Goal: Obtain resource: Obtain resource

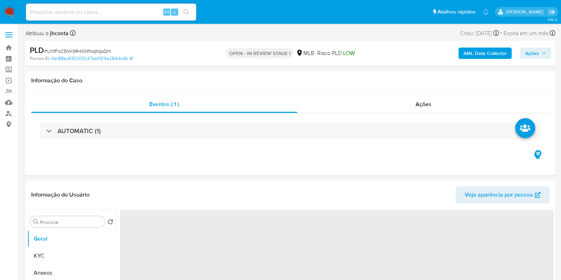
select select "10"
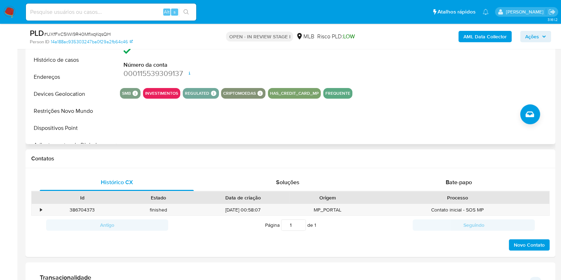
scroll to position [400, 0]
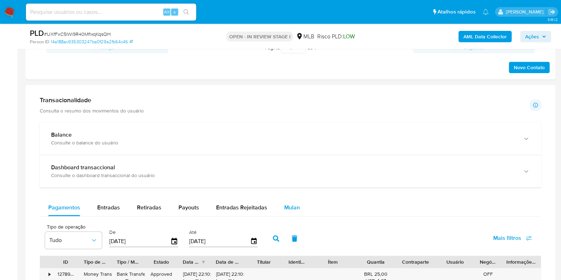
click at [299, 213] on button "Mulan" at bounding box center [292, 207] width 33 height 17
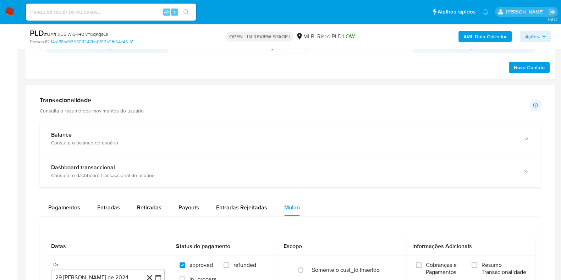
scroll to position [577, 0]
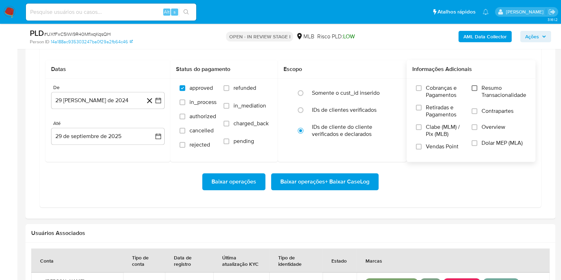
click at [474, 89] on input "Resumo Transacionalidade" at bounding box center [475, 88] width 6 height 6
click at [108, 96] on button "29 de agosto de 2024" at bounding box center [108, 100] width 114 height 17
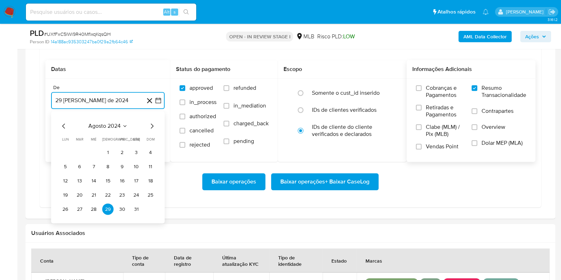
click at [122, 124] on icon "Seleccionar mes y año" at bounding box center [125, 127] width 6 height 6
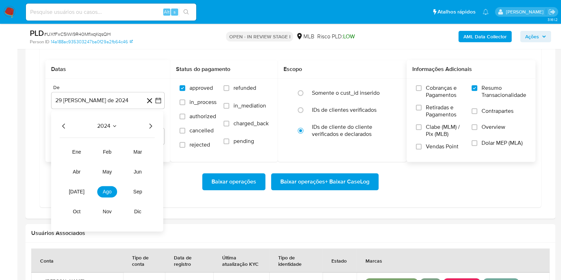
drag, startPoint x: 149, startPoint y: 127, endPoint x: 145, endPoint y: 130, distance: 4.5
click at [148, 127] on icon "Año siguiente" at bounding box center [150, 126] width 9 height 9
click at [104, 189] on span "ago" at bounding box center [107, 192] width 9 height 6
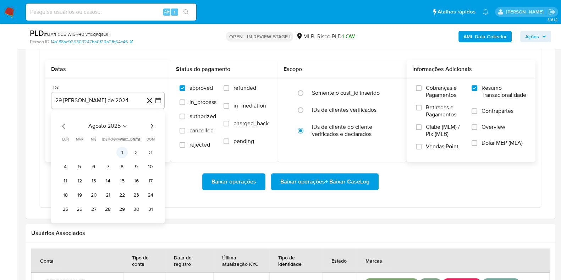
click at [123, 151] on button "1" at bounding box center [121, 152] width 11 height 11
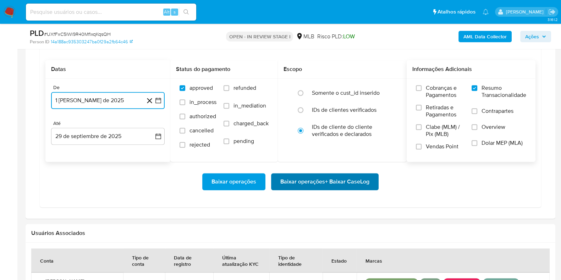
click at [318, 181] on span "Baixar operações + Baixar CaseLog" at bounding box center [325, 182] width 89 height 16
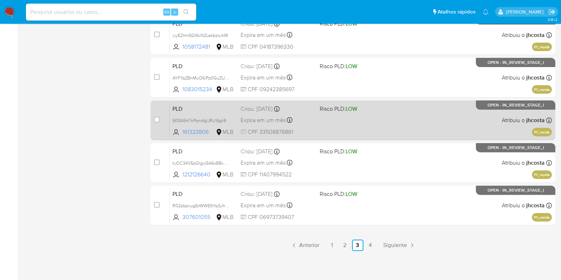
scroll to position [128, 0]
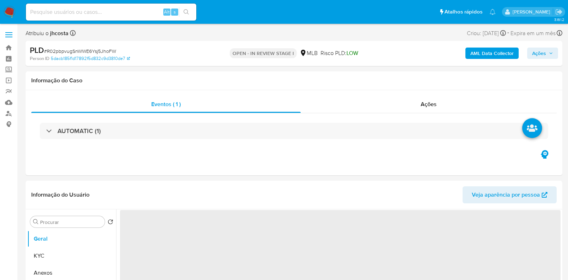
select select "10"
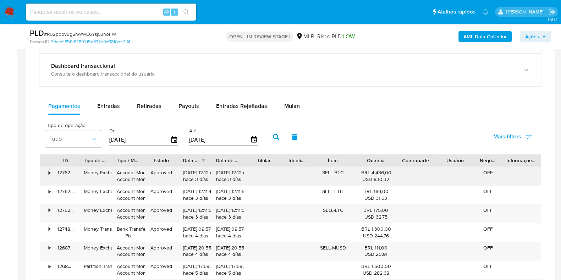
scroll to position [533, 0]
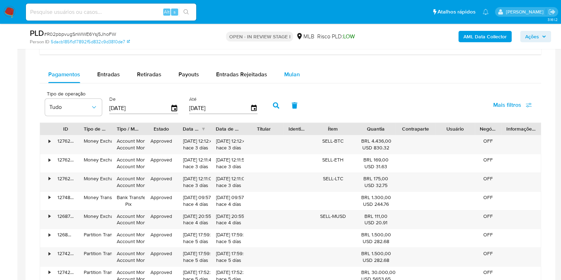
click at [285, 72] on span "Mulan" at bounding box center [292, 74] width 16 height 8
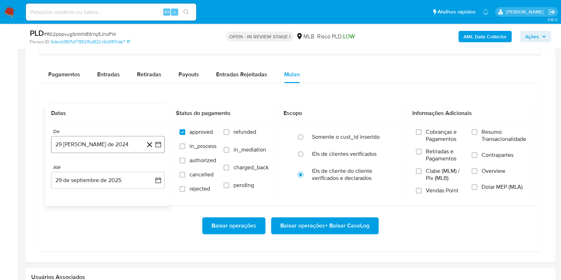
click at [131, 146] on button "29 [PERSON_NAME] de 2024" at bounding box center [108, 144] width 114 height 17
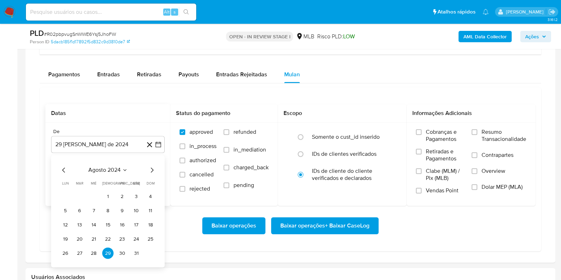
click at [119, 168] on span "agosto 2024" at bounding box center [104, 170] width 32 height 7
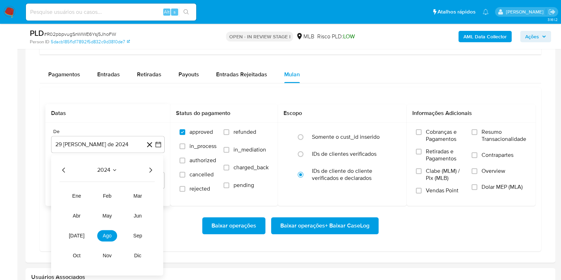
click at [152, 169] on icon "Año siguiente" at bounding box center [151, 170] width 3 height 5
click at [113, 235] on button "ago" at bounding box center [107, 235] width 20 height 11
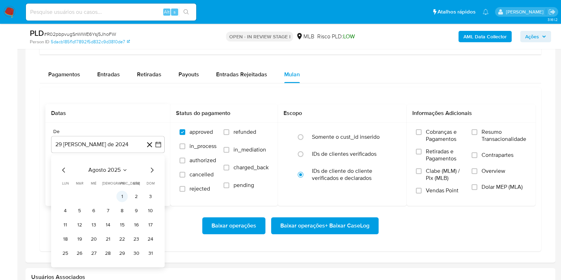
click at [124, 197] on button "1" at bounding box center [121, 196] width 11 height 11
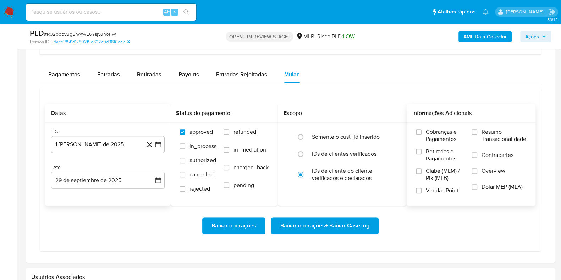
click at [485, 136] on span "Resumo Transacionalidade" at bounding box center [504, 136] width 45 height 14
click at [478, 135] on input "Resumo Transacionalidade" at bounding box center [475, 132] width 6 height 6
click at [361, 225] on span "Baixar operações + Baixar CaseLog" at bounding box center [325, 226] width 89 height 16
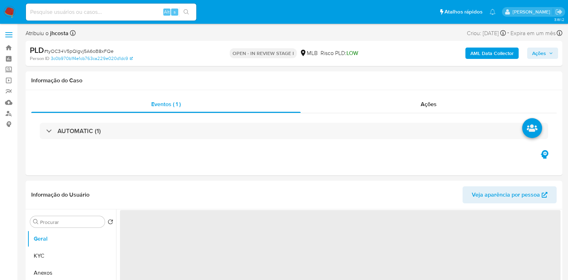
select select "10"
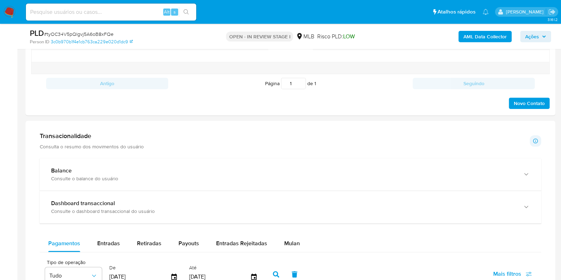
scroll to position [533, 0]
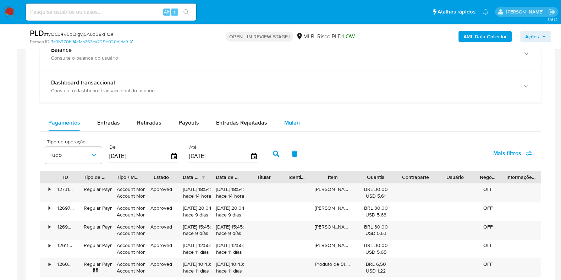
click at [302, 120] on button "Mulan" at bounding box center [292, 122] width 33 height 17
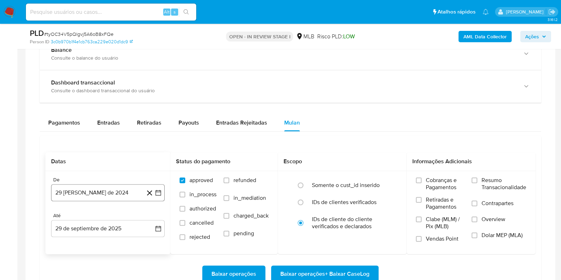
click at [114, 196] on button "29 [PERSON_NAME] de 2024" at bounding box center [108, 192] width 114 height 17
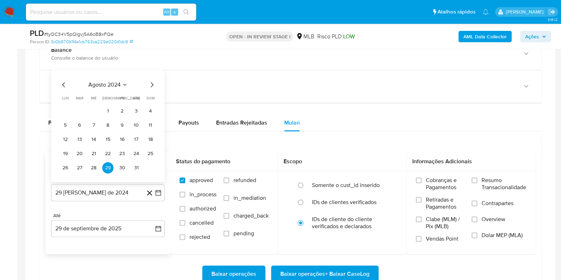
click at [124, 82] on icon "Seleccionar mes y año" at bounding box center [125, 85] width 6 height 6
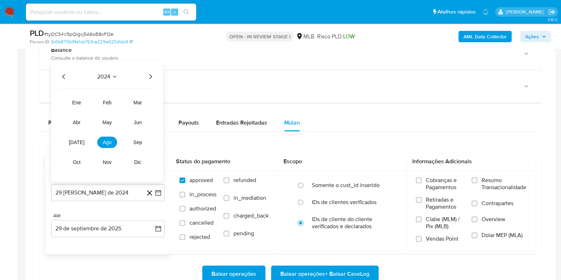
click at [150, 77] on icon "Año siguiente" at bounding box center [151, 76] width 3 height 5
click at [114, 143] on button "ago" at bounding box center [107, 142] width 20 height 11
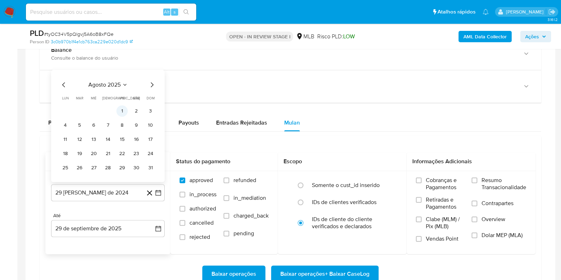
click at [125, 112] on button "1" at bounding box center [121, 110] width 11 height 11
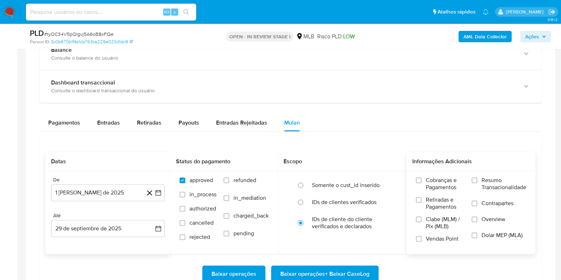
click at [487, 185] on span "Resumo Transacionalidade" at bounding box center [504, 184] width 45 height 14
click at [478, 183] on input "Resumo Transacionalidade" at bounding box center [475, 181] width 6 height 6
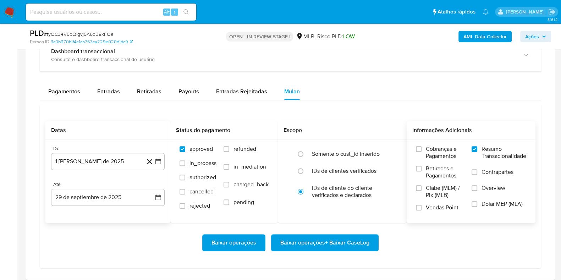
scroll to position [577, 0]
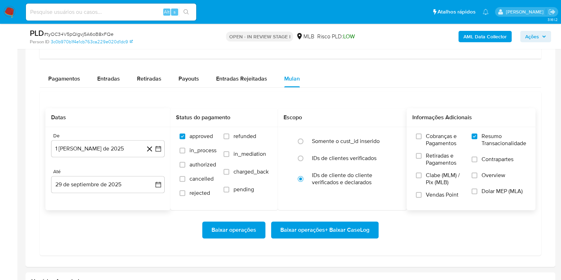
click at [322, 223] on span "Baixar operações + Baixar CaseLog" at bounding box center [325, 230] width 89 height 16
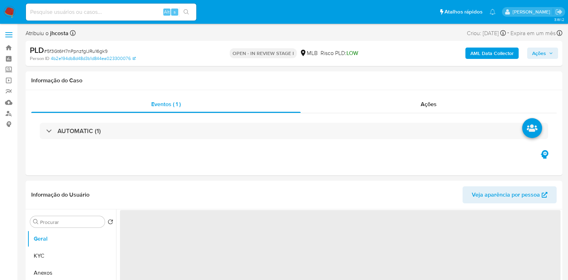
select select "10"
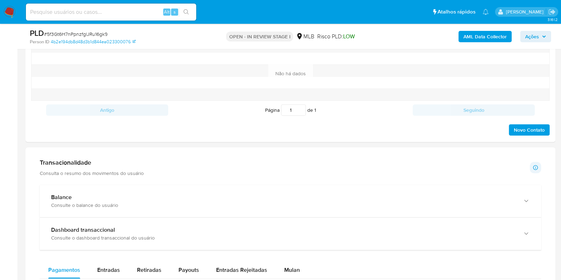
scroll to position [488, 0]
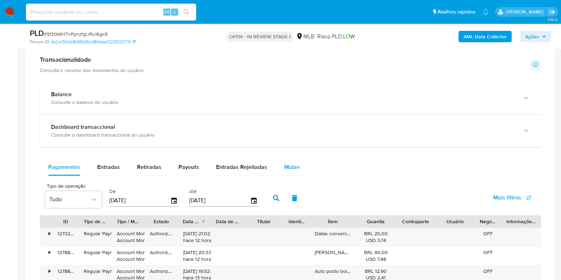
click at [293, 167] on span "Mulan" at bounding box center [292, 167] width 16 height 8
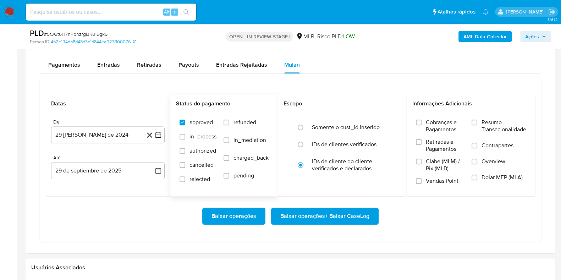
scroll to position [577, 0]
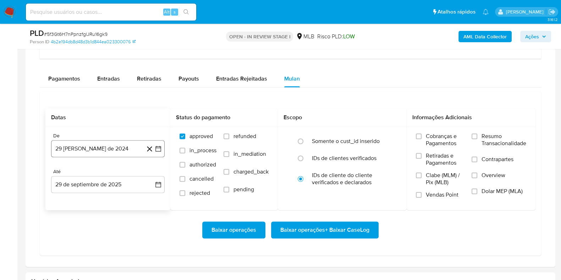
drag, startPoint x: 130, startPoint y: 149, endPoint x: 128, endPoint y: 153, distance: 4.6
click at [129, 149] on button "29 [PERSON_NAME] de 2024" at bounding box center [108, 148] width 114 height 17
click at [124, 172] on icon "Seleccionar mes y año" at bounding box center [125, 175] width 6 height 6
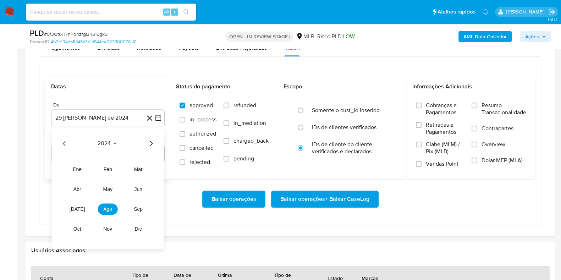
scroll to position [621, 0]
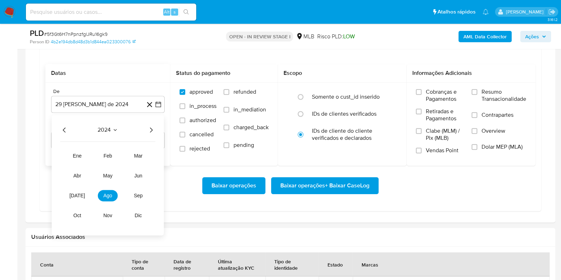
click at [149, 131] on icon "Año siguiente" at bounding box center [151, 130] width 9 height 9
click at [116, 191] on button "ago" at bounding box center [108, 195] width 20 height 11
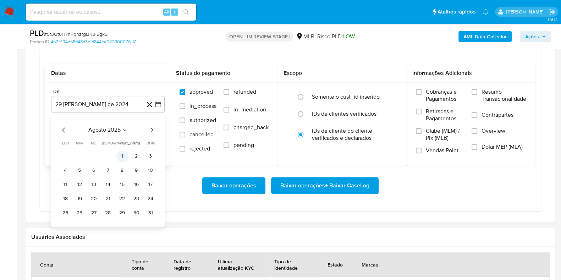
click at [124, 153] on button "1" at bounding box center [121, 156] width 11 height 11
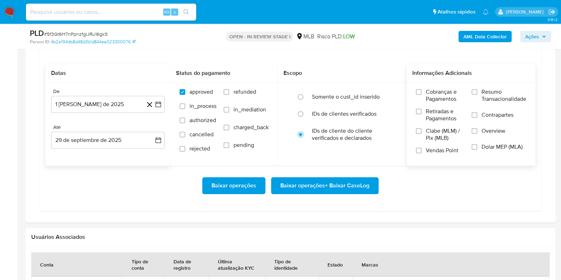
click at [490, 95] on span "Resumo Transacionalidade" at bounding box center [504, 95] width 45 height 14
click at [478, 95] on input "Resumo Transacionalidade" at bounding box center [475, 92] width 6 height 6
click at [360, 185] on span "Baixar operações + Baixar CaseLog" at bounding box center [325, 186] width 89 height 16
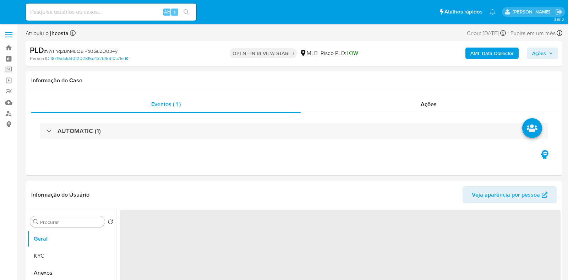
select select "10"
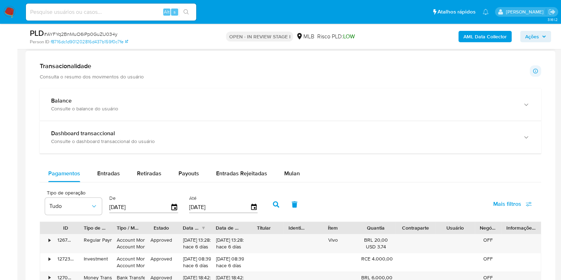
scroll to position [533, 0]
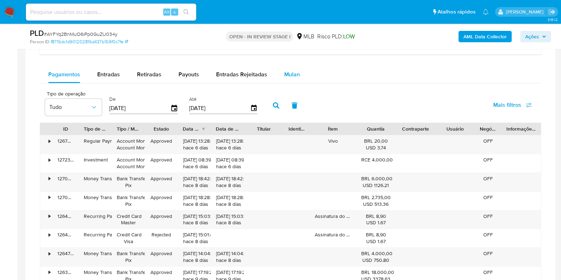
click at [297, 69] on div "Mulan" at bounding box center [292, 74] width 16 height 17
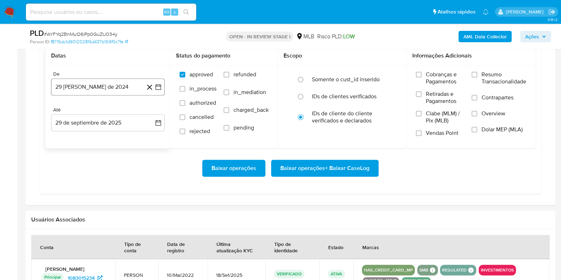
scroll to position [577, 0]
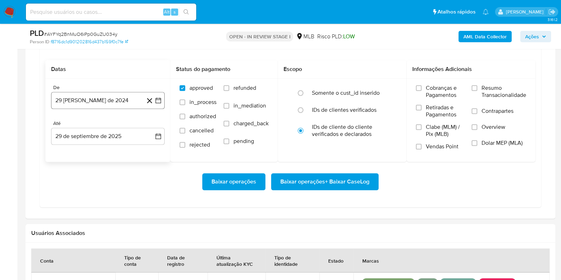
click at [108, 96] on button "29 [PERSON_NAME] de 2024" at bounding box center [108, 100] width 114 height 17
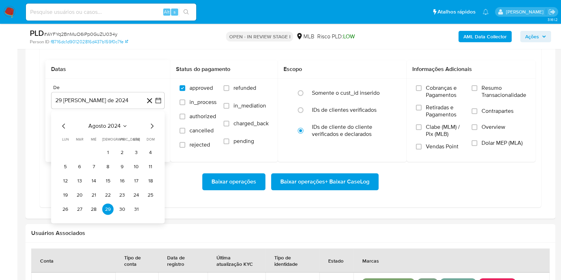
click at [123, 124] on icon "Seleccionar mes y año" at bounding box center [125, 127] width 6 height 6
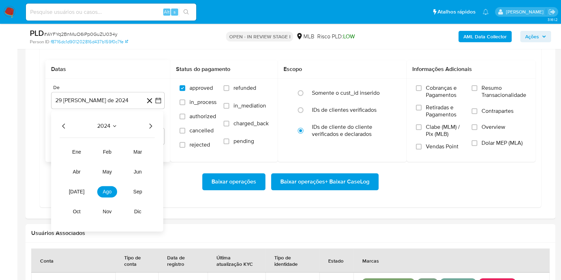
click at [150, 122] on icon "Año siguiente" at bounding box center [150, 126] width 9 height 9
click at [114, 190] on button "ago" at bounding box center [107, 191] width 20 height 11
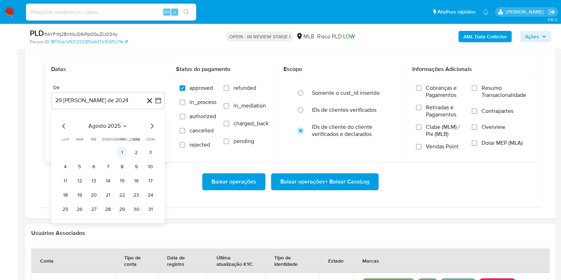
click at [126, 150] on button "1" at bounding box center [121, 152] width 11 height 11
click at [489, 88] on span "Resumo Transacionalidade" at bounding box center [504, 92] width 45 height 14
click at [478, 88] on input "Resumo Transacionalidade" at bounding box center [475, 88] width 6 height 6
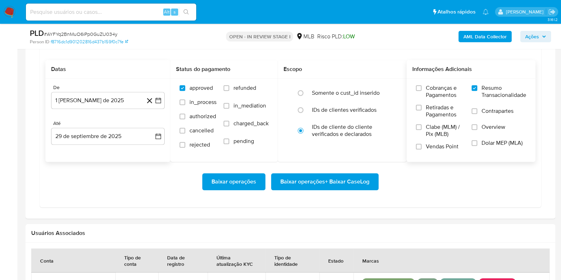
click at [328, 182] on span "Baixar operações + Baixar CaseLog" at bounding box center [325, 182] width 89 height 16
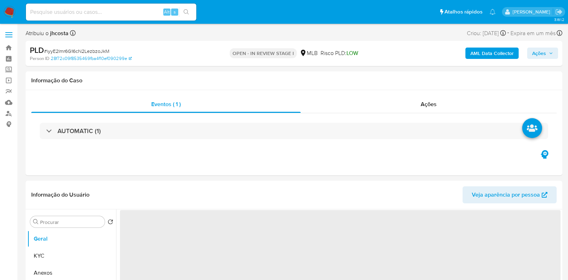
select select "10"
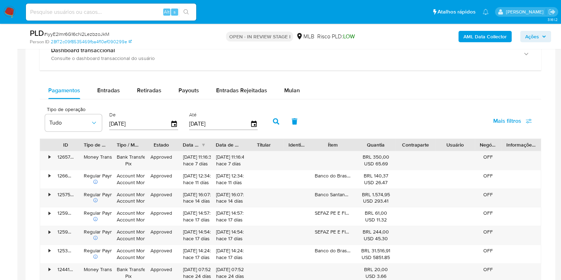
scroll to position [533, 0]
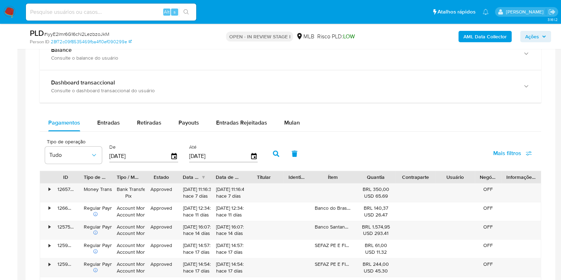
click at [293, 113] on div "Balance Consulte o balance do usuário Dashboard transaccional Consulte o dashbo…" at bounding box center [291, 214] width 502 height 353
click at [290, 120] on span "Mulan" at bounding box center [292, 123] width 16 height 8
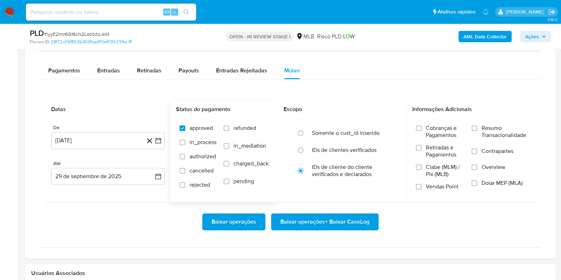
scroll to position [577, 0]
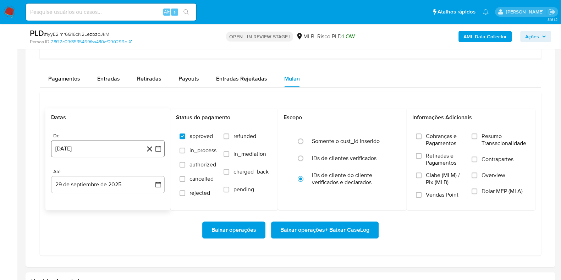
click at [123, 152] on button "[DATE]" at bounding box center [108, 148] width 114 height 17
click at [126, 173] on icon "Seleccionar mes y año" at bounding box center [125, 175] width 6 height 6
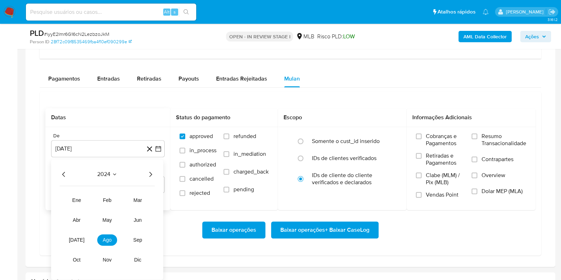
click at [153, 173] on icon "Año siguiente" at bounding box center [150, 174] width 9 height 9
click at [110, 237] on span "ago" at bounding box center [107, 240] width 9 height 6
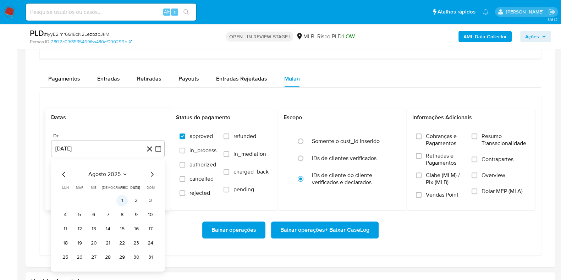
click at [121, 199] on button "1" at bounding box center [121, 200] width 11 height 11
click at [496, 135] on span "Resumo Transacionalidade" at bounding box center [504, 140] width 45 height 14
click at [478, 135] on input "Resumo Transacionalidade" at bounding box center [475, 137] width 6 height 6
click at [334, 227] on span "Baixar operações + Baixar CaseLog" at bounding box center [325, 230] width 89 height 16
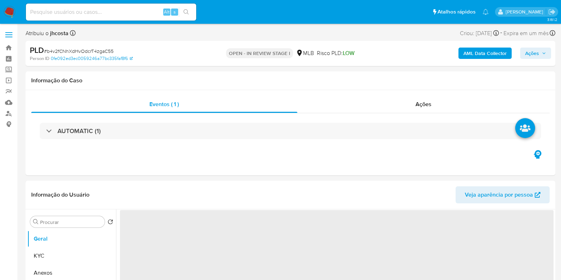
select select "10"
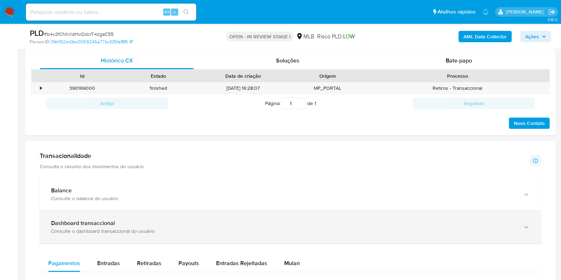
scroll to position [488, 0]
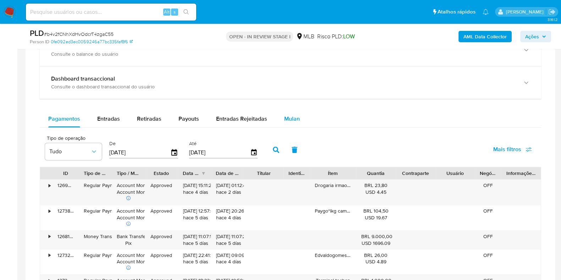
click at [279, 118] on button "Mulan" at bounding box center [292, 118] width 33 height 17
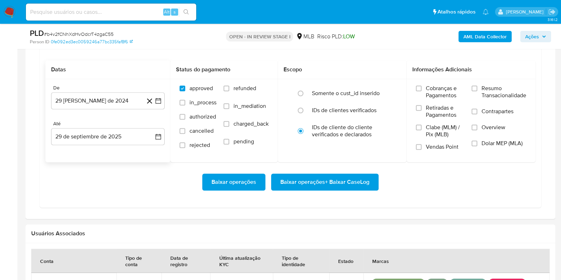
scroll to position [577, 0]
click at [122, 100] on button "29 de agosto de 2024" at bounding box center [108, 100] width 114 height 17
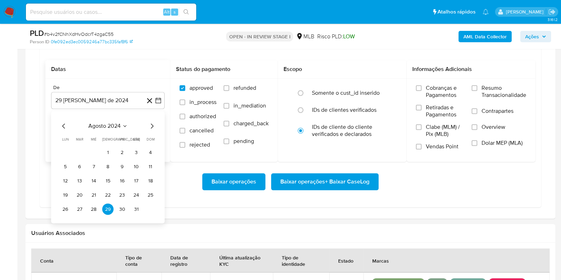
click at [123, 126] on icon "Seleccionar mes y año" at bounding box center [125, 127] width 6 height 6
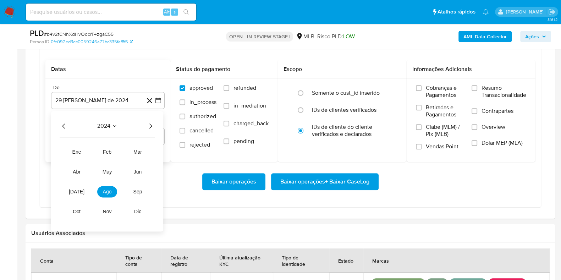
click at [150, 123] on icon "Año siguiente" at bounding box center [150, 126] width 9 height 9
click at [110, 189] on span "ago" at bounding box center [107, 192] width 9 height 6
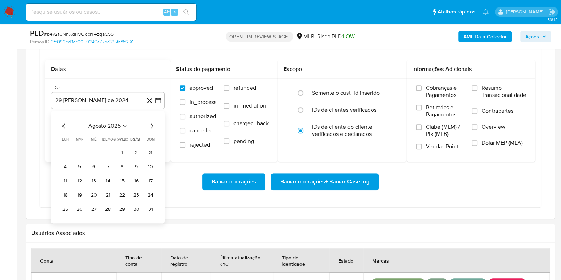
click at [124, 153] on button "1" at bounding box center [121, 152] width 11 height 11
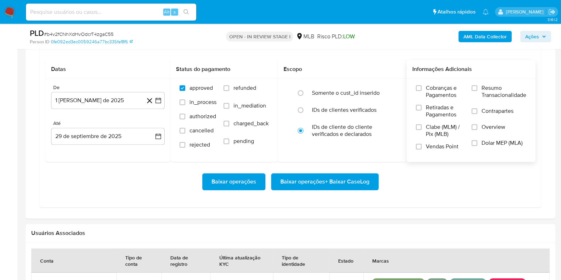
click at [482, 93] on span "Resumo Transacionalidade" at bounding box center [504, 92] width 45 height 14
click at [478, 91] on input "Resumo Transacionalidade" at bounding box center [475, 88] width 6 height 6
click at [363, 183] on span "Baixar operações + Baixar CaseLog" at bounding box center [325, 182] width 89 height 16
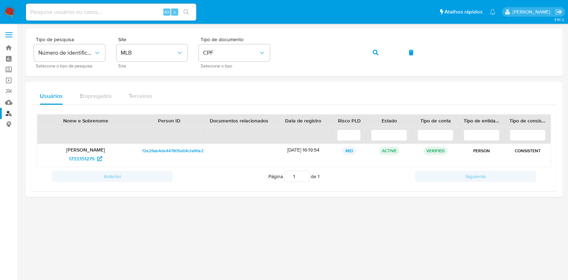
click at [14, 15] on img at bounding box center [10, 12] width 12 height 12
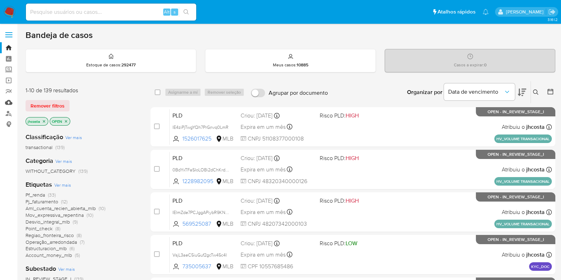
click at [9, 102] on link "Mulan" at bounding box center [42, 102] width 85 height 11
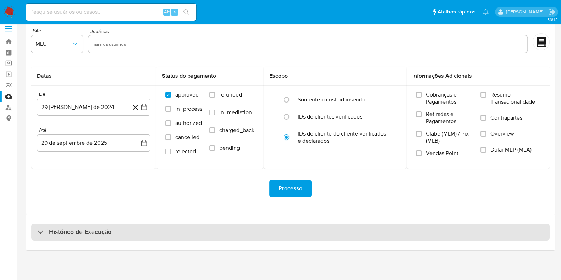
click at [125, 235] on div "Histórico de Execução" at bounding box center [290, 232] width 519 height 17
select select "10"
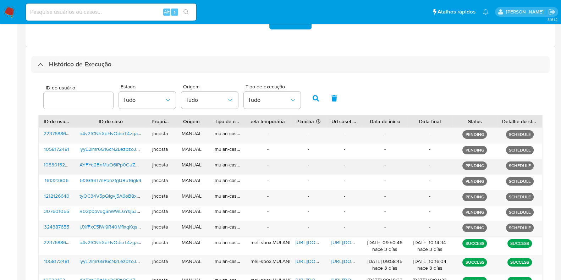
scroll to position [228, 0]
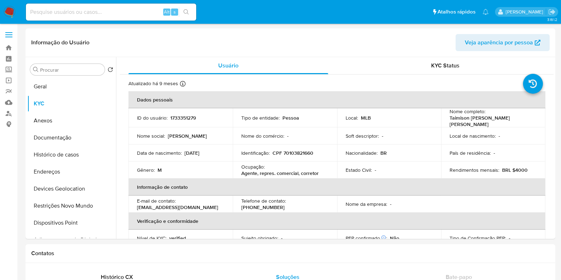
select select "10"
click at [12, 12] on img at bounding box center [10, 12] width 12 height 12
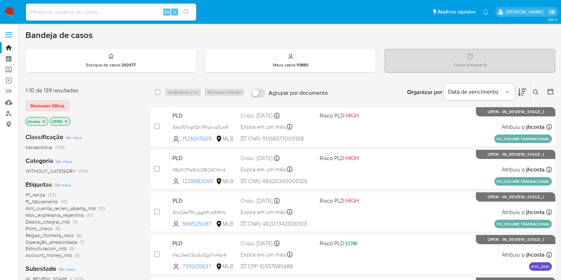
scroll to position [44, 0]
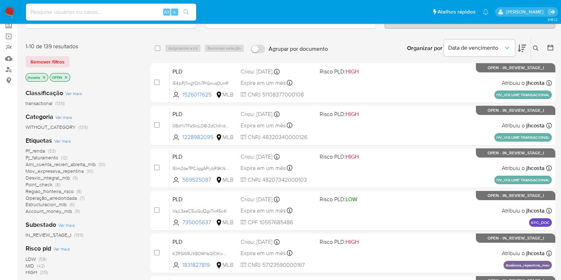
click at [72, 197] on span "Operação_arredondada" at bounding box center [51, 198] width 51 height 7
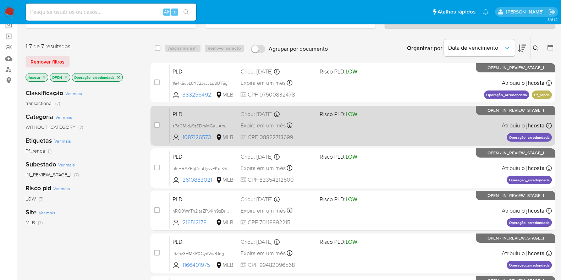
click at [346, 123] on div "PLD sPeCMjdy9zSDraMGaUAmPbGN 1087126573 MLB Risco PLD: LOW Criou: [DATE] Criou:…" at bounding box center [361, 126] width 382 height 36
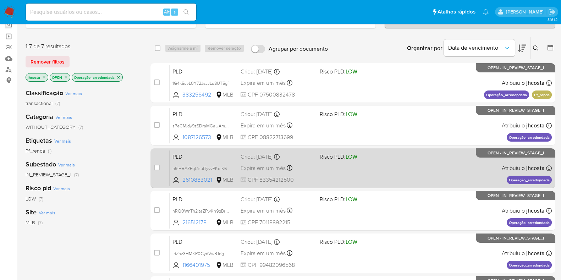
click at [360, 168] on span at bounding box center [357, 167] width 74 height 1
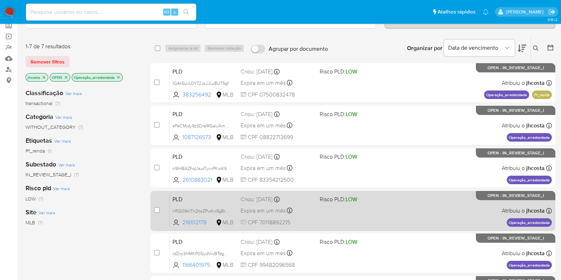
scroll to position [88, 0]
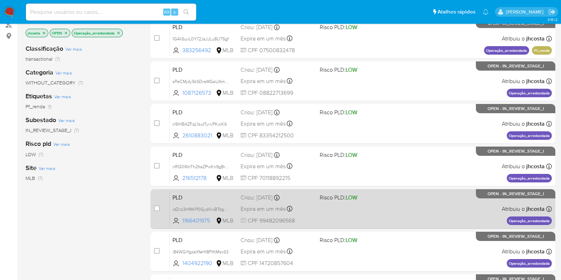
click at [313, 204] on div "Expira em um mês Expira em [DATE] 00:08:36" at bounding box center [278, 209] width 74 height 10
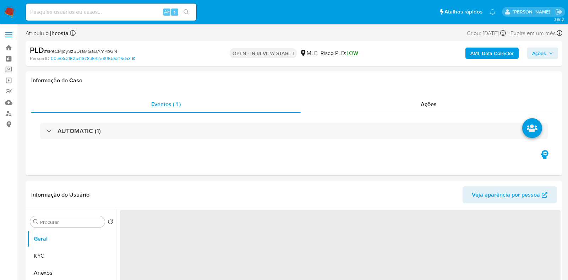
select select "10"
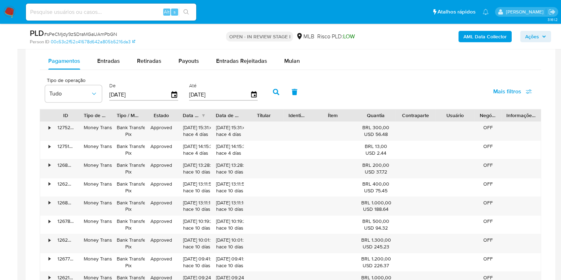
scroll to position [533, 0]
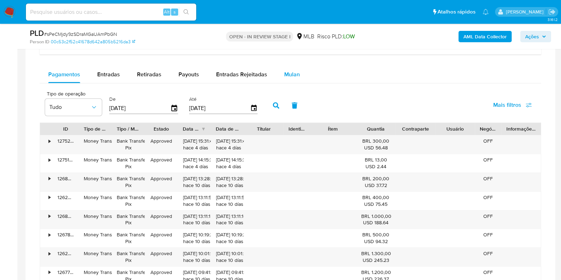
click at [291, 75] on span "Mulan" at bounding box center [292, 74] width 16 height 8
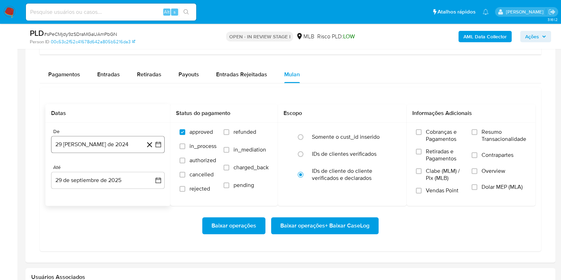
click at [101, 141] on button "29 [PERSON_NAME] de 2024" at bounding box center [108, 144] width 114 height 17
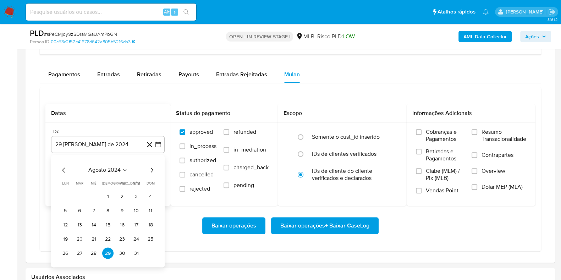
click at [114, 172] on span "agosto 2024" at bounding box center [104, 170] width 32 height 7
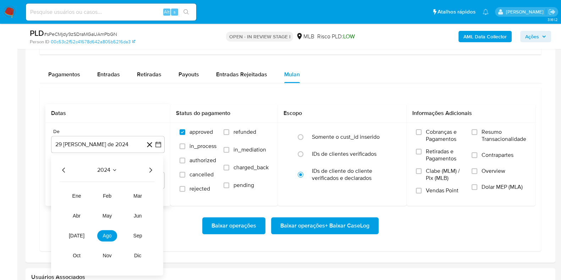
click at [147, 169] on icon "Año siguiente" at bounding box center [150, 170] width 9 height 9
click at [107, 239] on button "ago" at bounding box center [107, 235] width 20 height 11
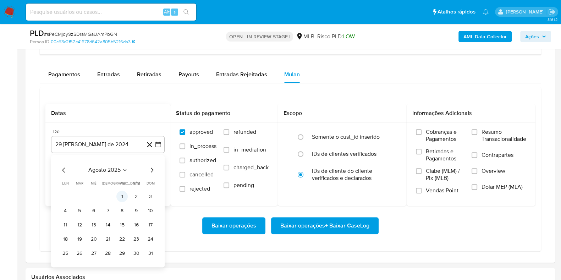
click at [123, 199] on button "1" at bounding box center [121, 196] width 11 height 11
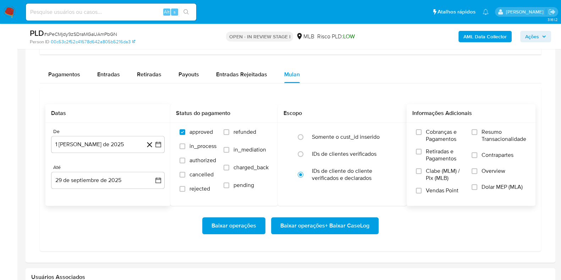
drag, startPoint x: 485, startPoint y: 131, endPoint x: 467, endPoint y: 142, distance: 20.9
click at [485, 132] on span "Resumo Transacionalidade" at bounding box center [504, 136] width 45 height 14
click at [478, 132] on input "Resumo Transacionalidade" at bounding box center [475, 132] width 6 height 6
click at [356, 224] on span "Baixar operações + Baixar CaseLog" at bounding box center [325, 226] width 89 height 16
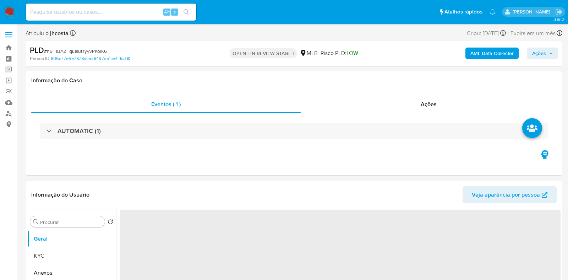
select select "10"
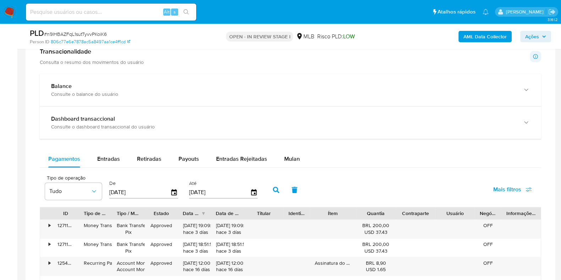
scroll to position [577, 0]
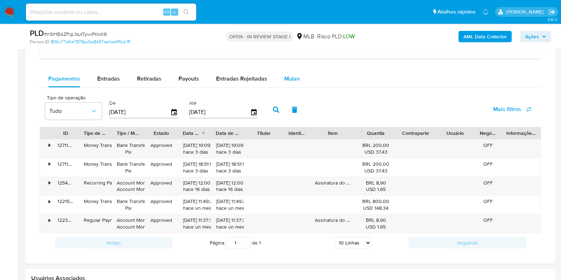
click at [284, 80] on span "Mulan" at bounding box center [292, 79] width 16 height 8
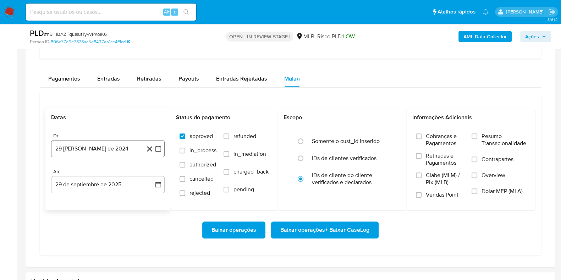
click at [87, 150] on button "29 [PERSON_NAME] de 2024" at bounding box center [108, 148] width 114 height 17
click at [99, 174] on span "agosto 2024" at bounding box center [104, 174] width 32 height 7
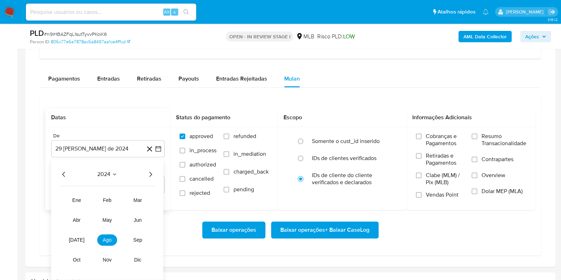
click at [149, 174] on icon "Año siguiente" at bounding box center [150, 174] width 9 height 9
click at [108, 241] on span "ago" at bounding box center [107, 240] width 9 height 6
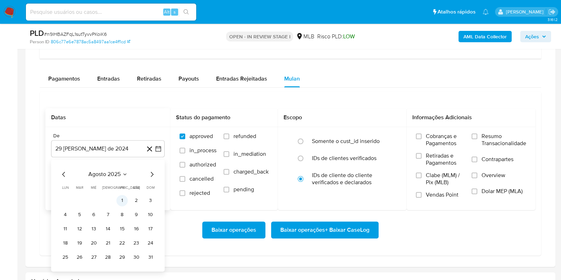
click at [121, 198] on button "1" at bounding box center [121, 200] width 11 height 11
click at [488, 133] on span "Resumo Transacionalidade" at bounding box center [504, 140] width 45 height 14
click at [478, 134] on input "Resumo Transacionalidade" at bounding box center [475, 137] width 6 height 6
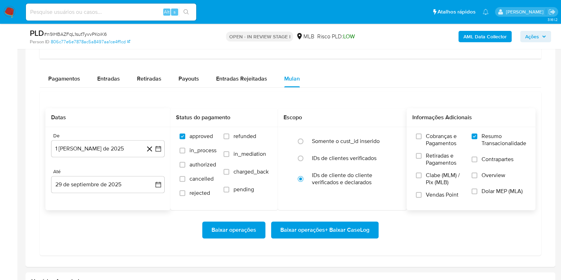
click at [322, 224] on span "Baixar operações + Baixar CaseLog" at bounding box center [325, 230] width 89 height 16
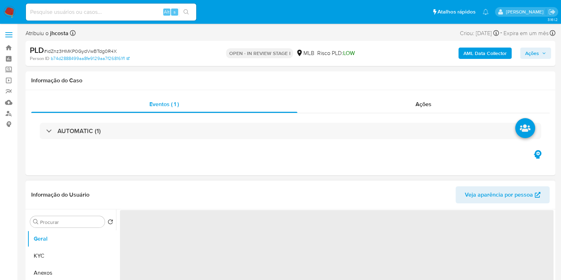
select select "10"
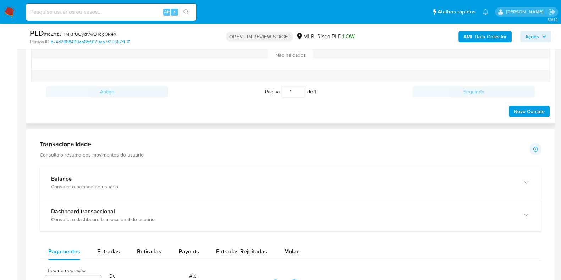
scroll to position [444, 0]
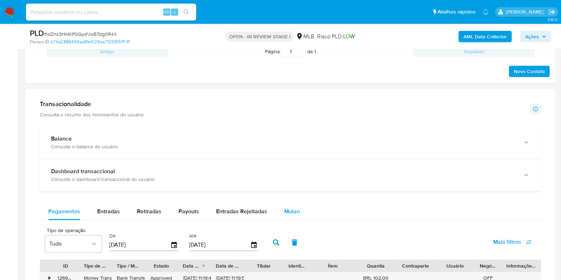
drag, startPoint x: 286, startPoint y: 214, endPoint x: 276, endPoint y: 210, distance: 11.0
click at [286, 214] on span "Mulan" at bounding box center [292, 211] width 16 height 8
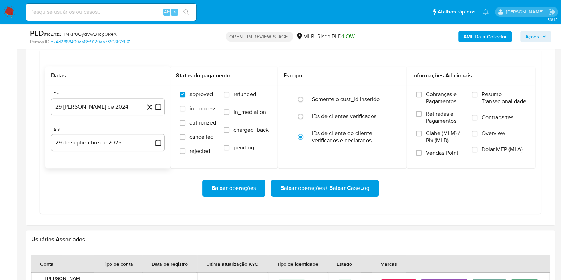
scroll to position [621, 0]
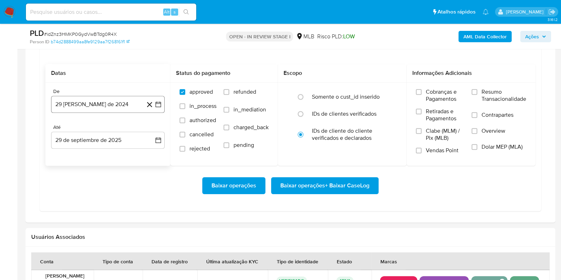
click at [119, 106] on button "29 [PERSON_NAME] de 2024" at bounding box center [108, 104] width 114 height 17
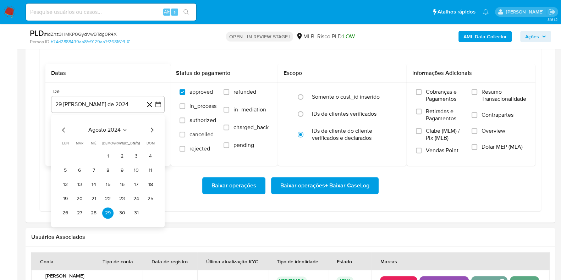
click at [119, 127] on span "agosto 2024" at bounding box center [104, 129] width 32 height 7
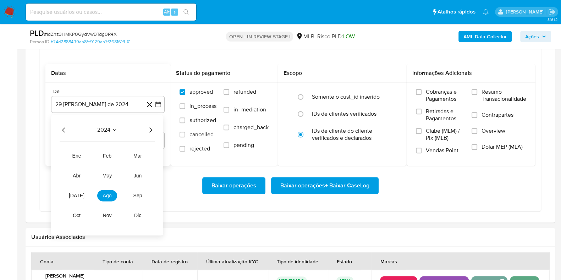
click at [151, 128] on icon "Año siguiente" at bounding box center [150, 130] width 9 height 9
click at [109, 195] on span "ago" at bounding box center [107, 196] width 9 height 6
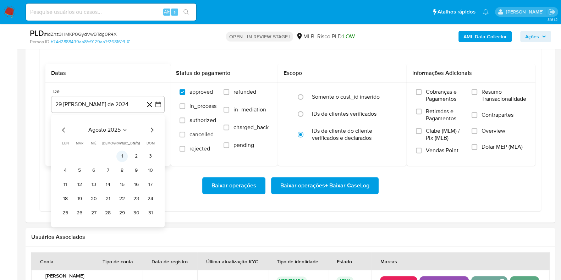
click at [119, 156] on button "1" at bounding box center [121, 156] width 11 height 11
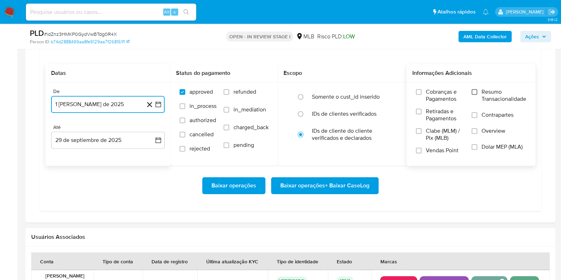
click at [473, 93] on input "Resumo Transacionalidade" at bounding box center [475, 92] width 6 height 6
click at [314, 188] on span "Baixar operações + Baixar CaseLog" at bounding box center [325, 186] width 89 height 16
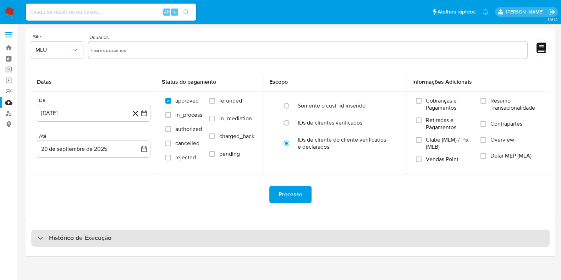
drag, startPoint x: 162, startPoint y: 245, endPoint x: 206, endPoint y: 246, distance: 44.4
click at [162, 246] on div "Histórico de Execução" at bounding box center [290, 238] width 519 height 17
select select "10"
